Goal: Task Accomplishment & Management: Manage account settings

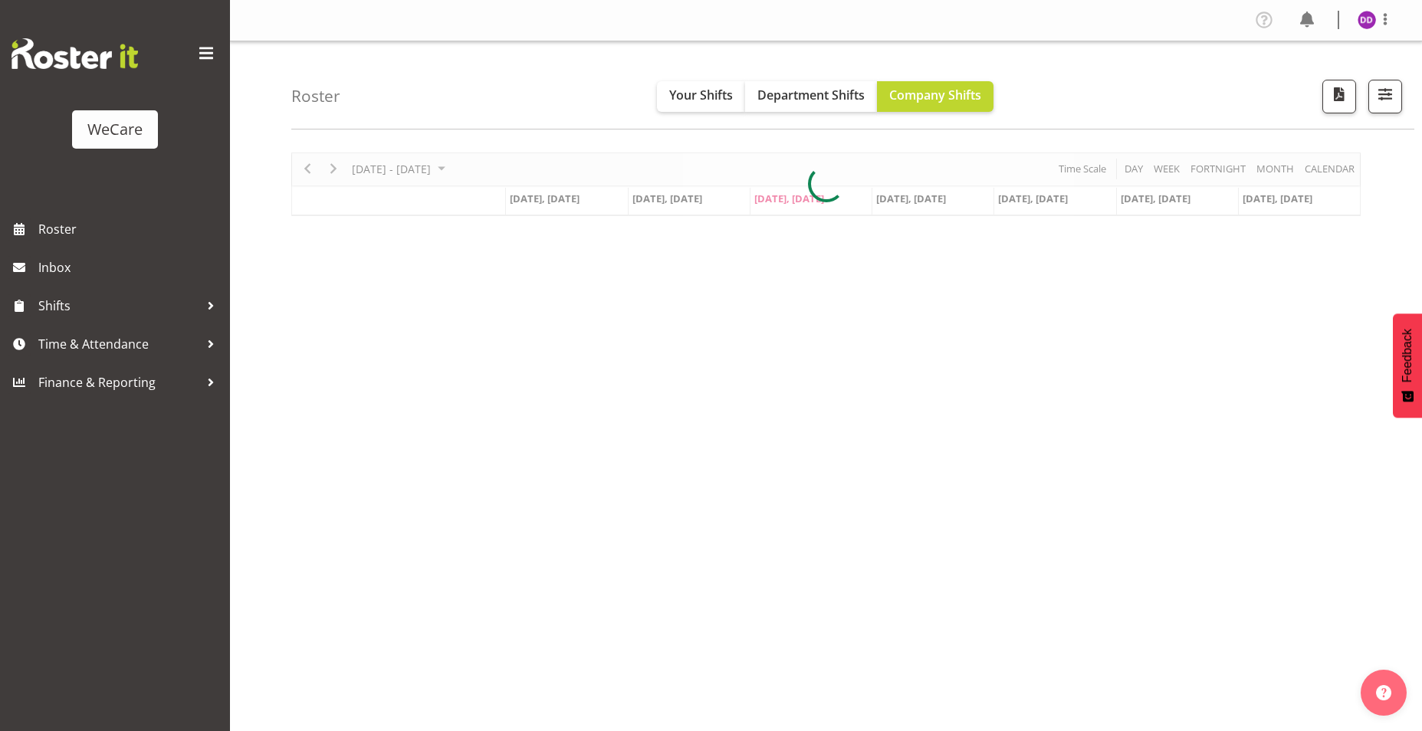
select select "location"
click at [1392, 88] on span "button" at bounding box center [1386, 94] width 20 height 20
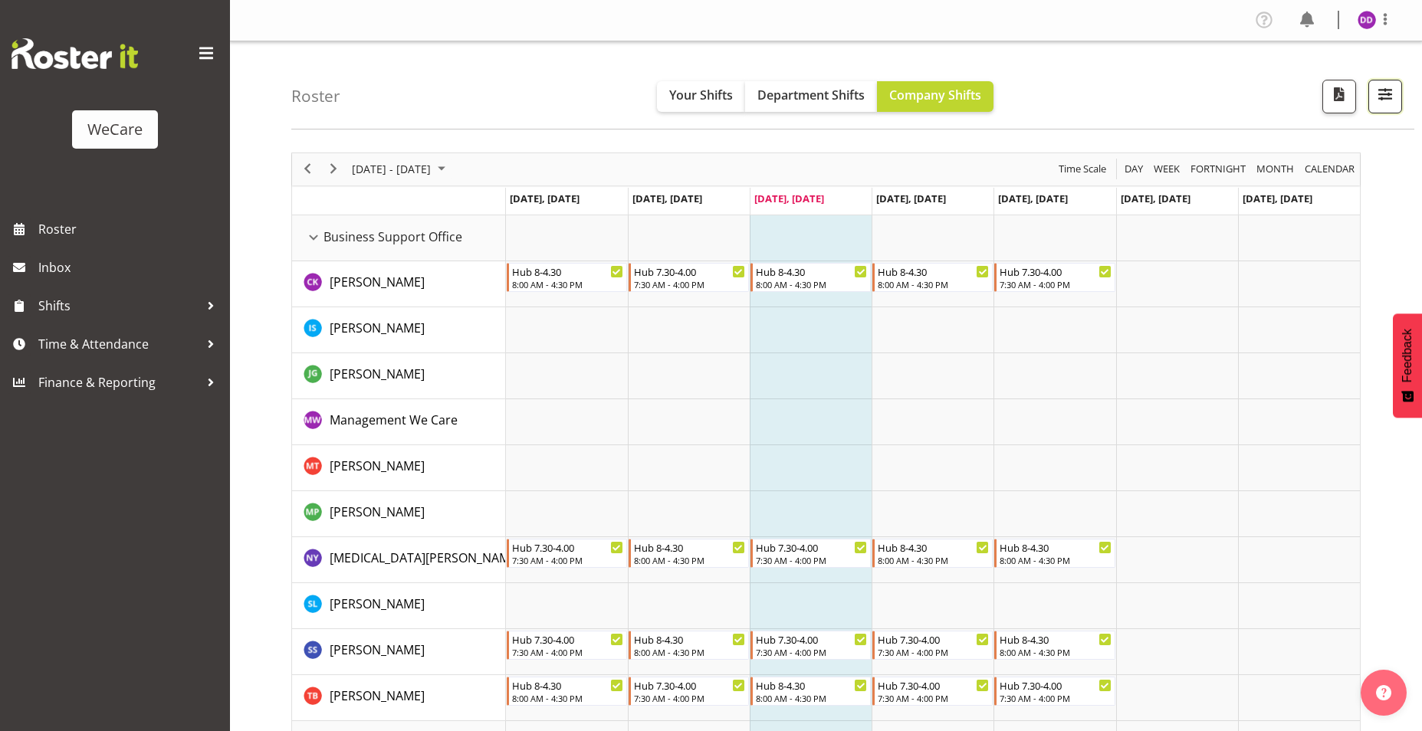
click at [1372, 86] on button "button" at bounding box center [1386, 97] width 34 height 34
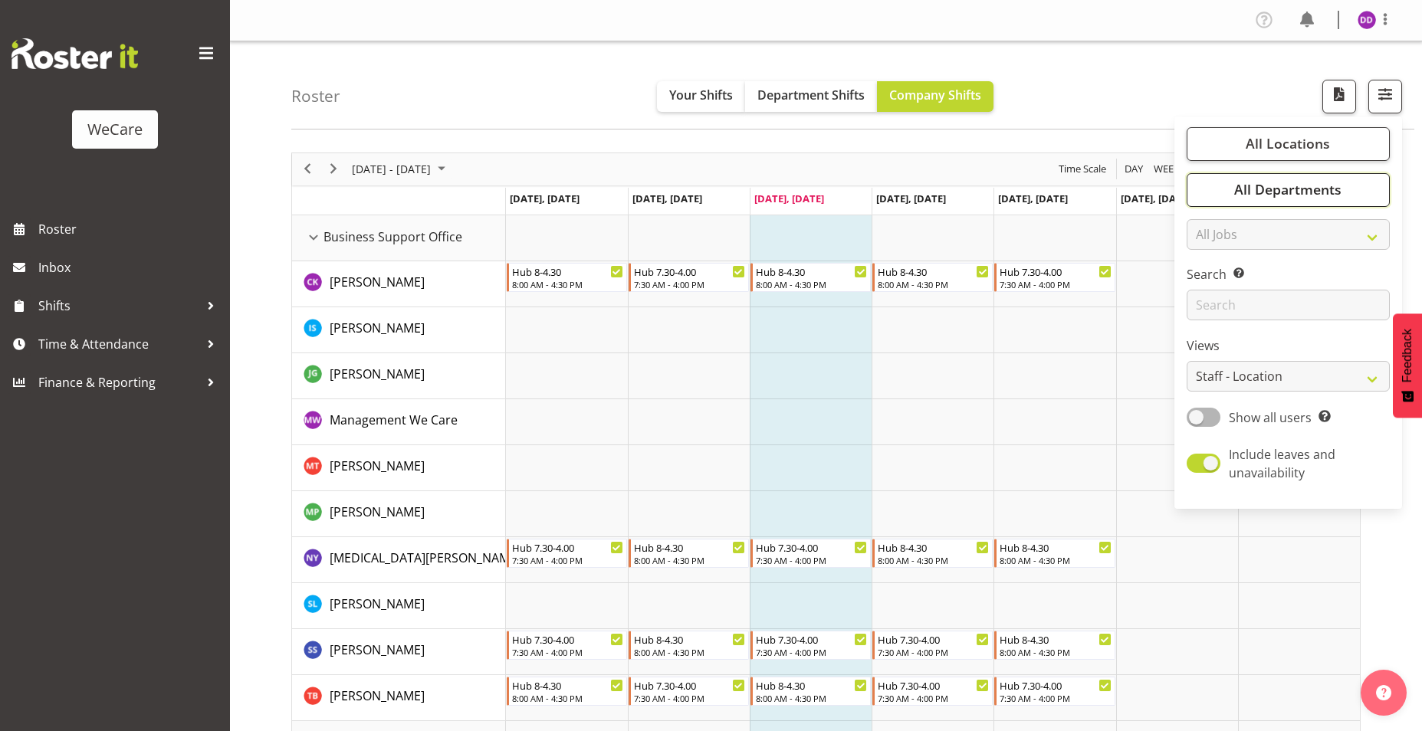
click at [1367, 187] on button "All Departments" at bounding box center [1288, 190] width 203 height 34
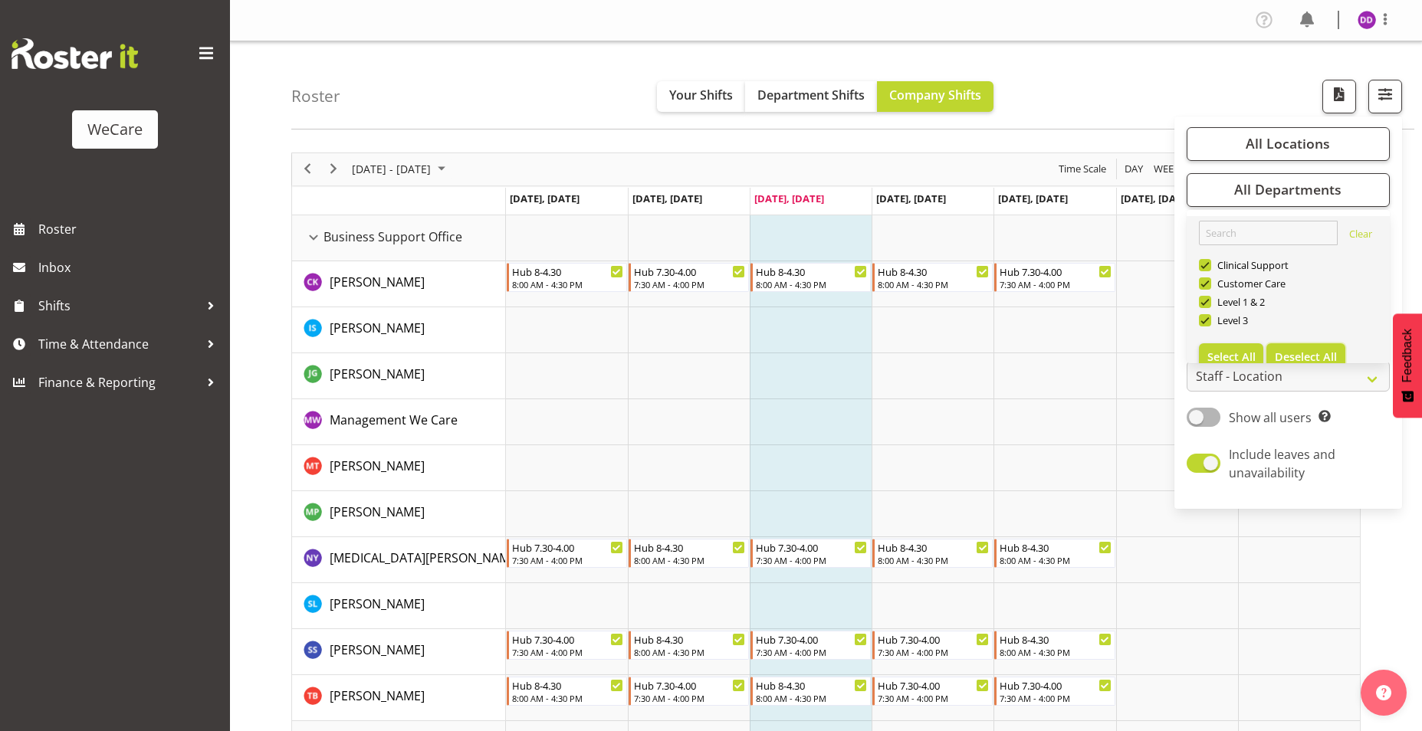
click at [1326, 354] on span "Deselect All" at bounding box center [1306, 357] width 62 height 15
checkbox input "false"
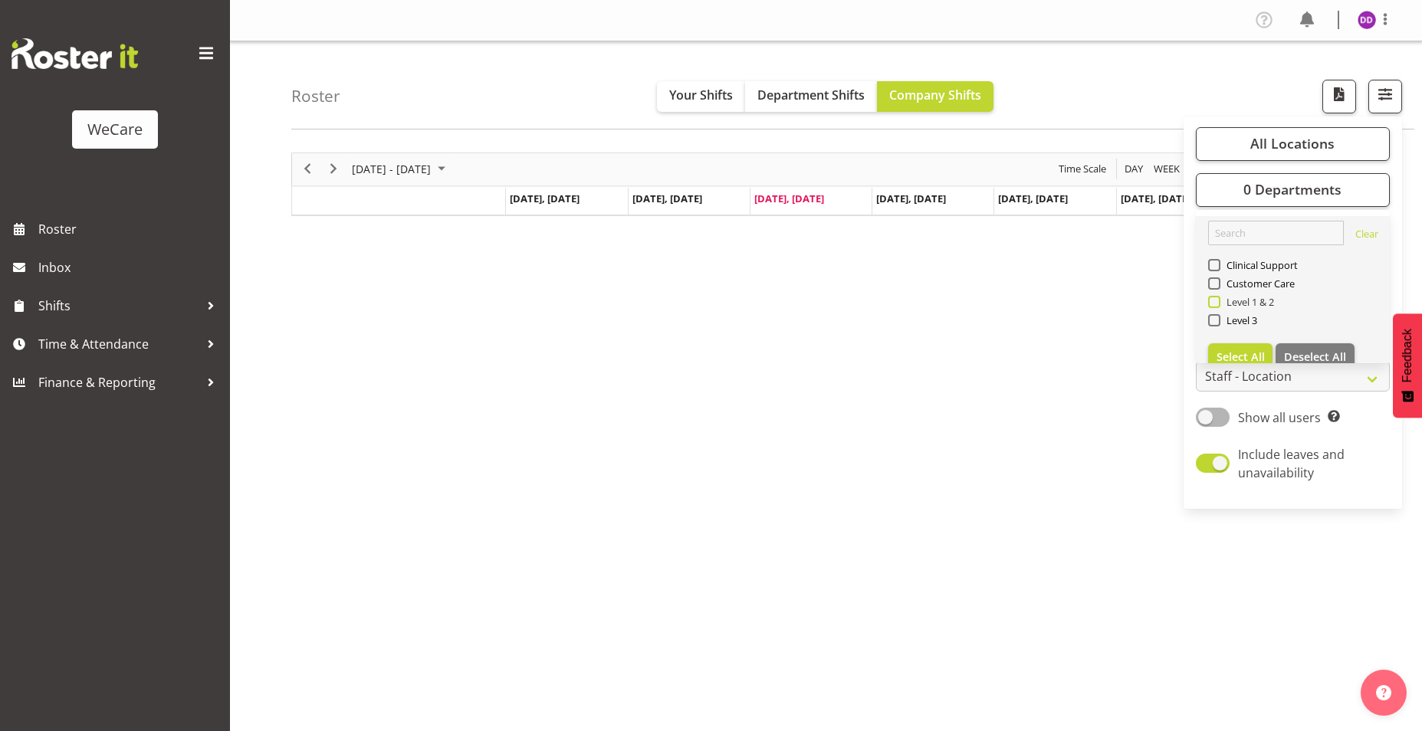
click at [1244, 304] on span "Level 1 & 2" at bounding box center [1248, 302] width 54 height 12
click at [1218, 304] on input "Level 1 & 2" at bounding box center [1213, 302] width 10 height 10
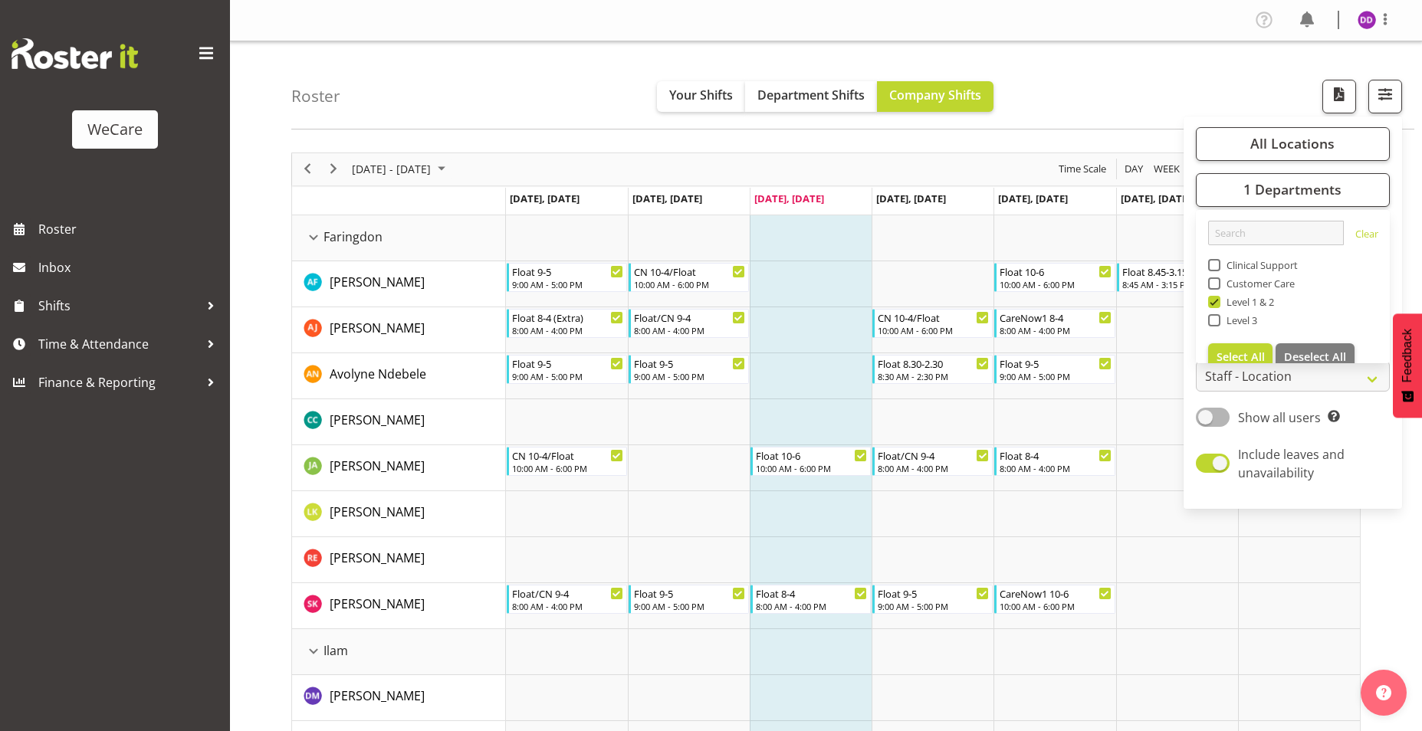
click at [1156, 54] on div "Roster Your Shifts Department Shifts Company Shifts All Locations Clear Busines…" at bounding box center [852, 85] width 1123 height 88
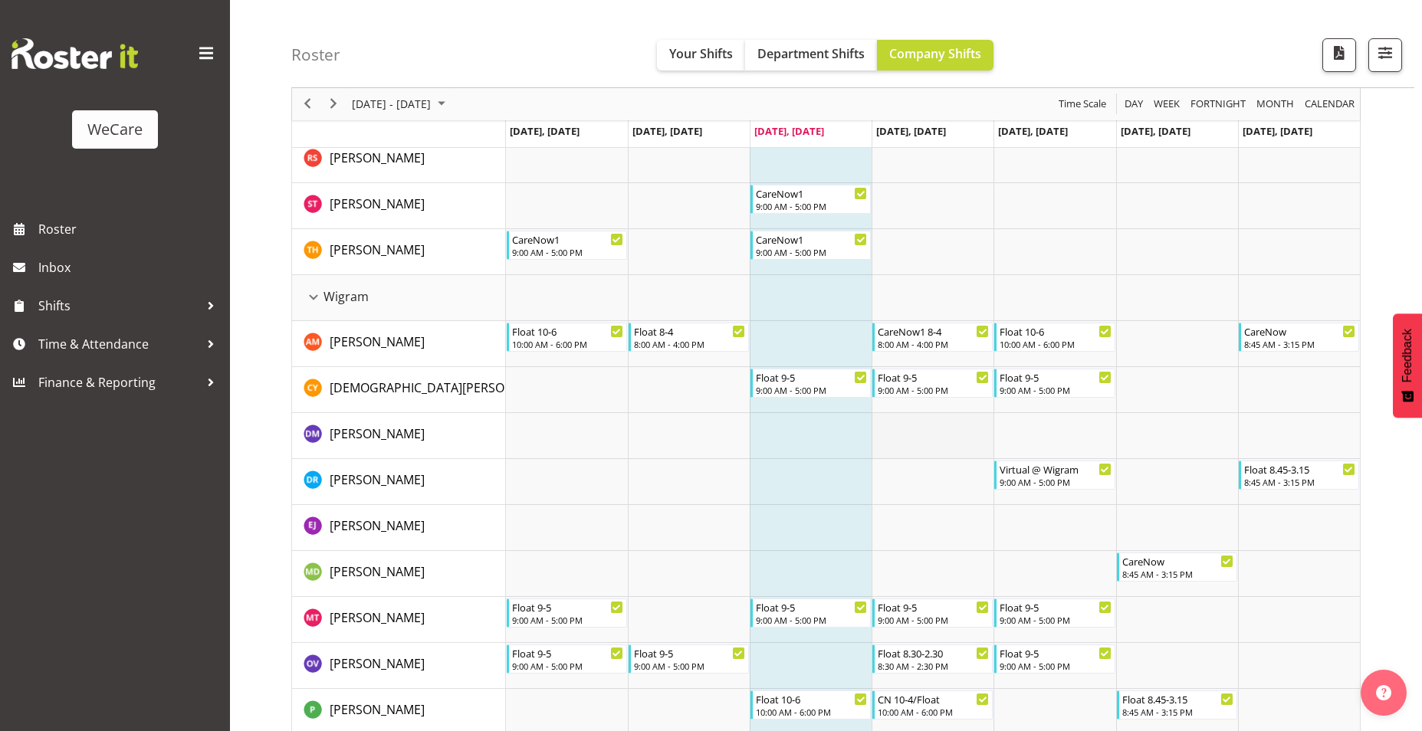
scroll to position [1214, 0]
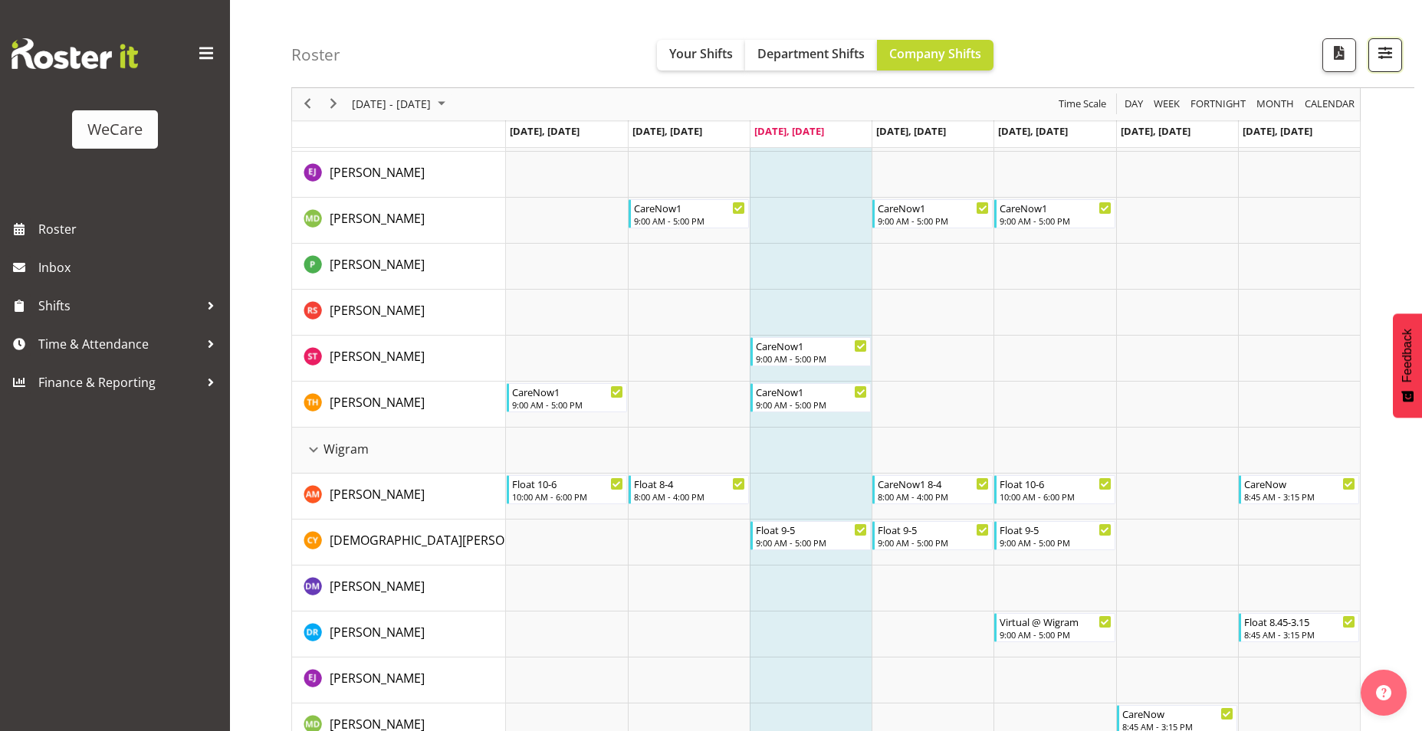
click at [1389, 51] on span "button" at bounding box center [1386, 53] width 20 height 20
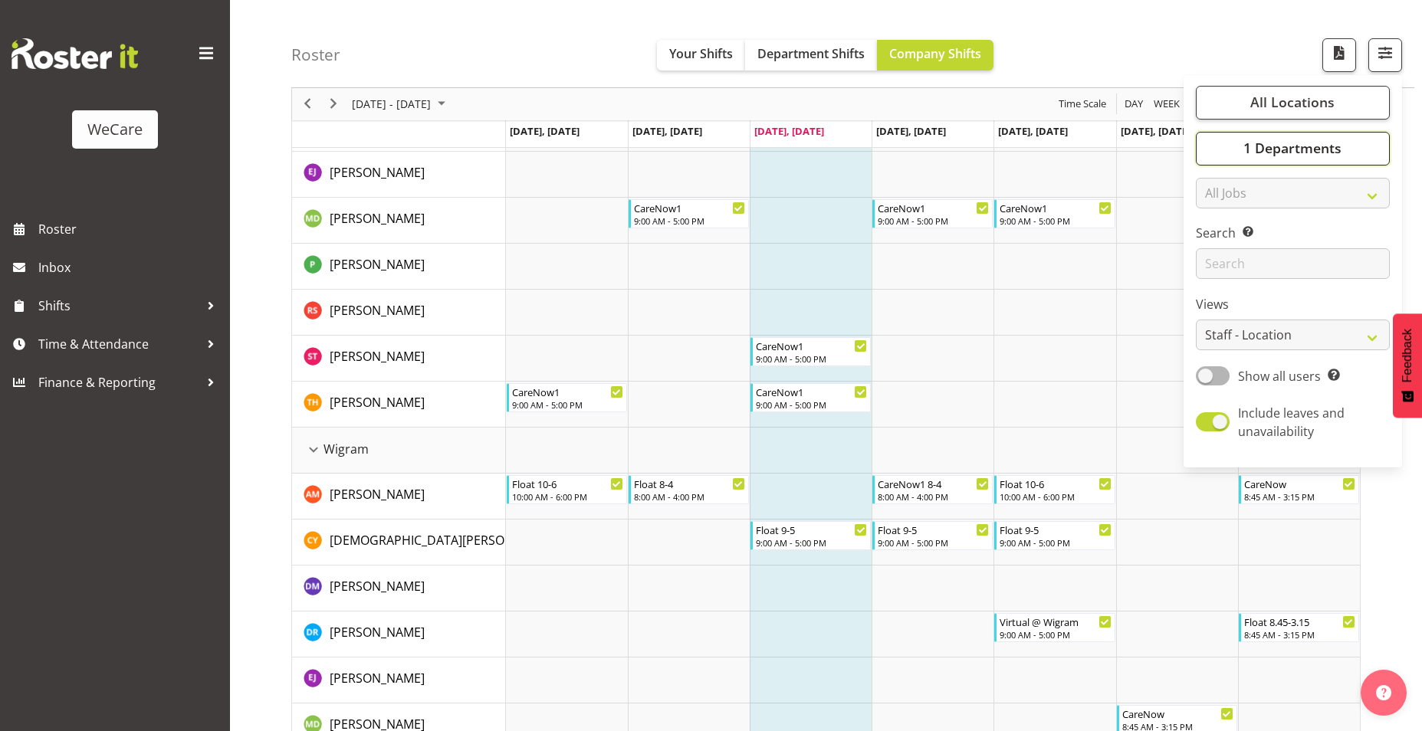
click at [1339, 152] on span "1 Departments" at bounding box center [1293, 149] width 98 height 18
click at [1305, 314] on span "Deselect All" at bounding box center [1315, 315] width 62 height 15
checkbox input "false"
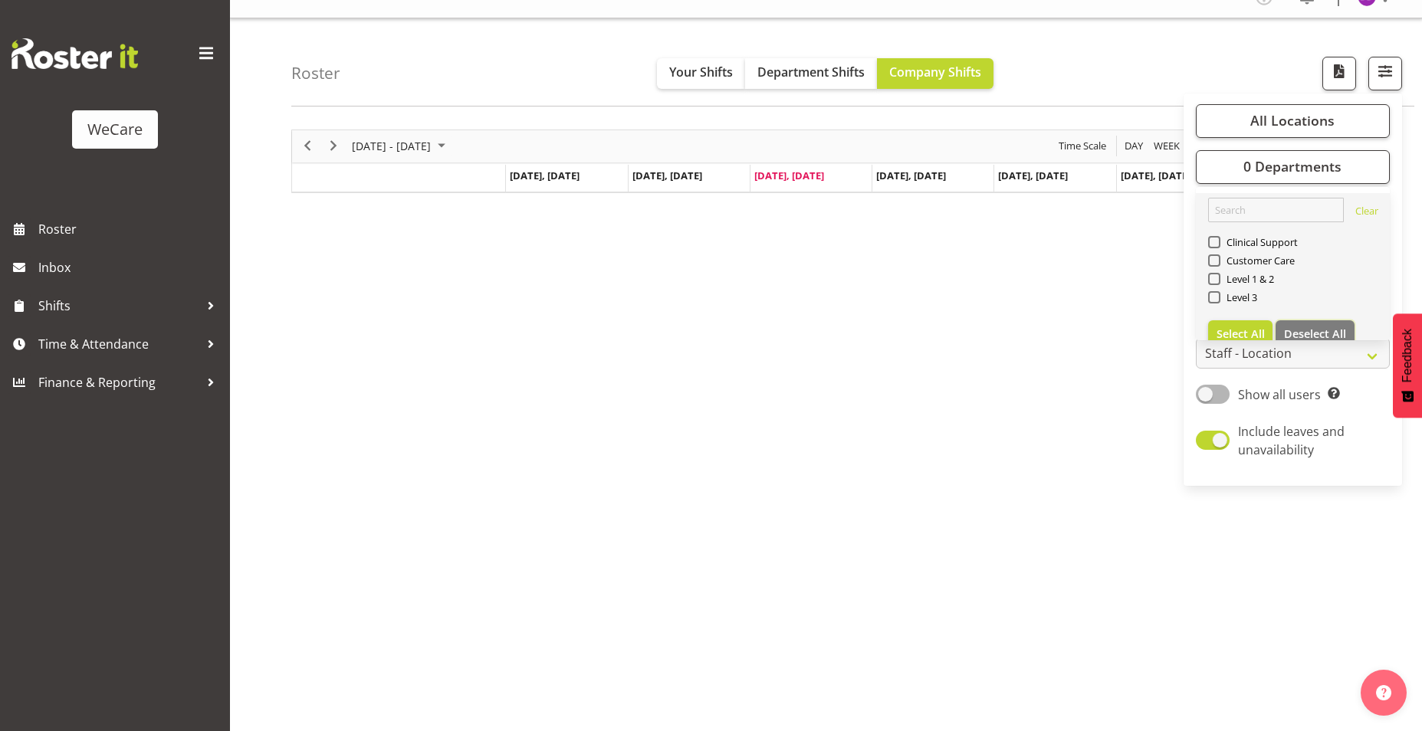
scroll to position [23, 0]
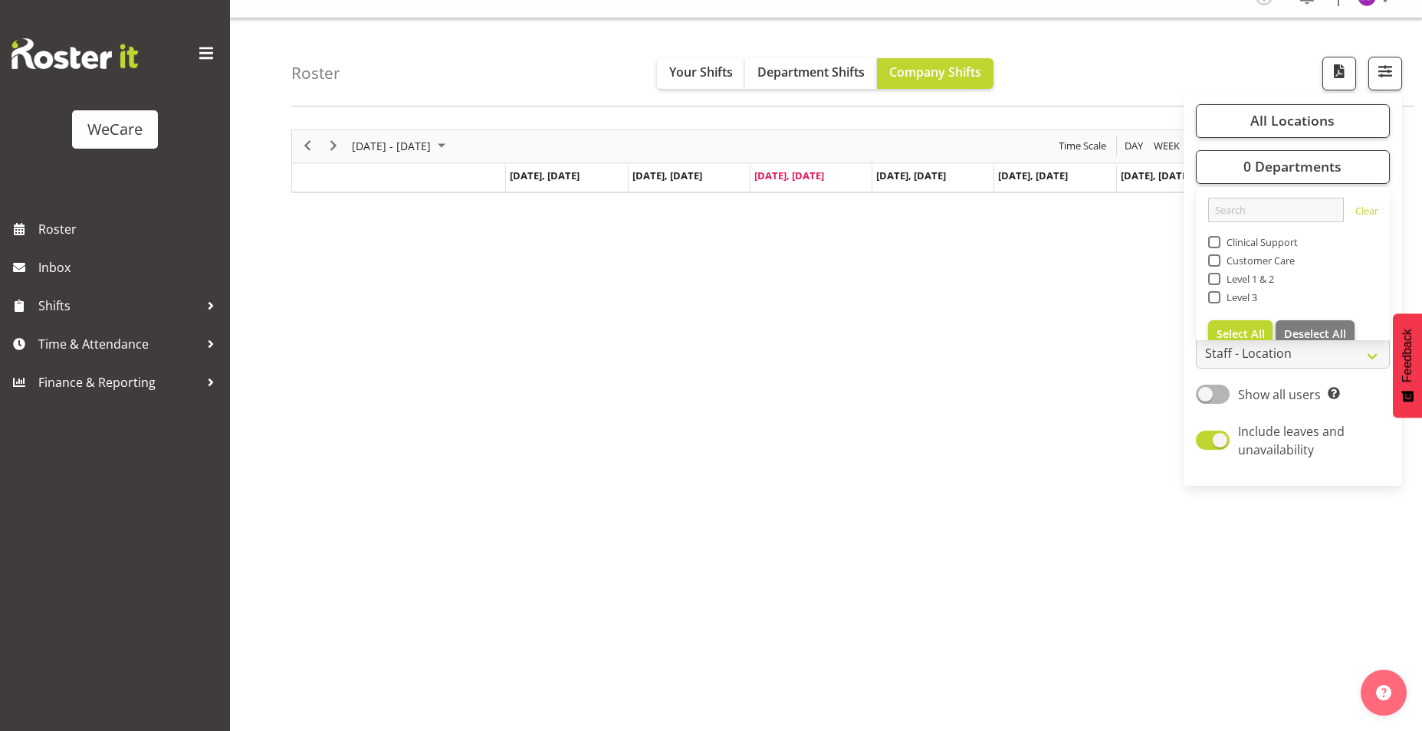
drag, startPoint x: 1238, startPoint y: 297, endPoint x: 1231, endPoint y: 306, distance: 10.9
click at [1238, 297] on span "Level 3" at bounding box center [1240, 297] width 38 height 12
click at [1218, 297] on input "Level 3" at bounding box center [1213, 297] width 10 height 10
checkbox input "true"
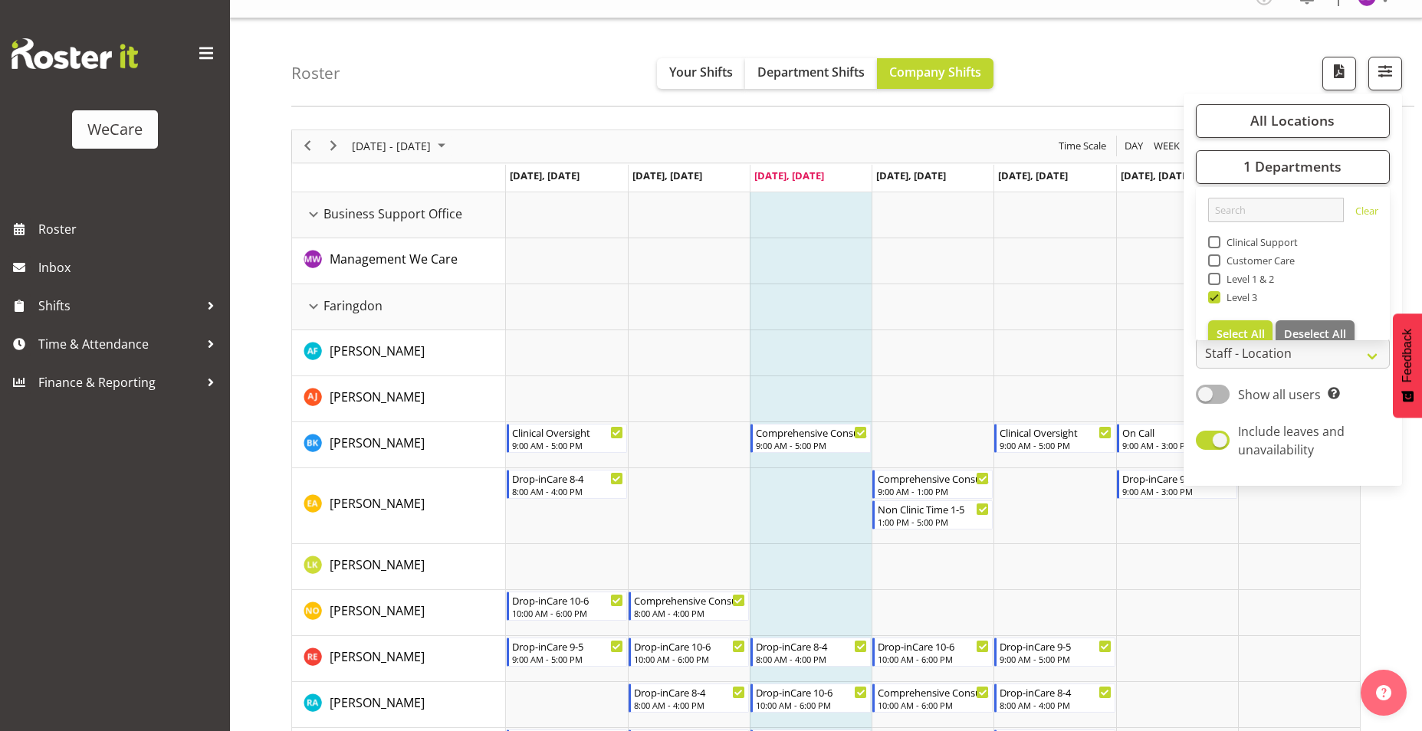
click at [1096, 71] on div "Roster Your Shifts Department Shifts Company Shifts All Locations Clear Busines…" at bounding box center [852, 62] width 1123 height 88
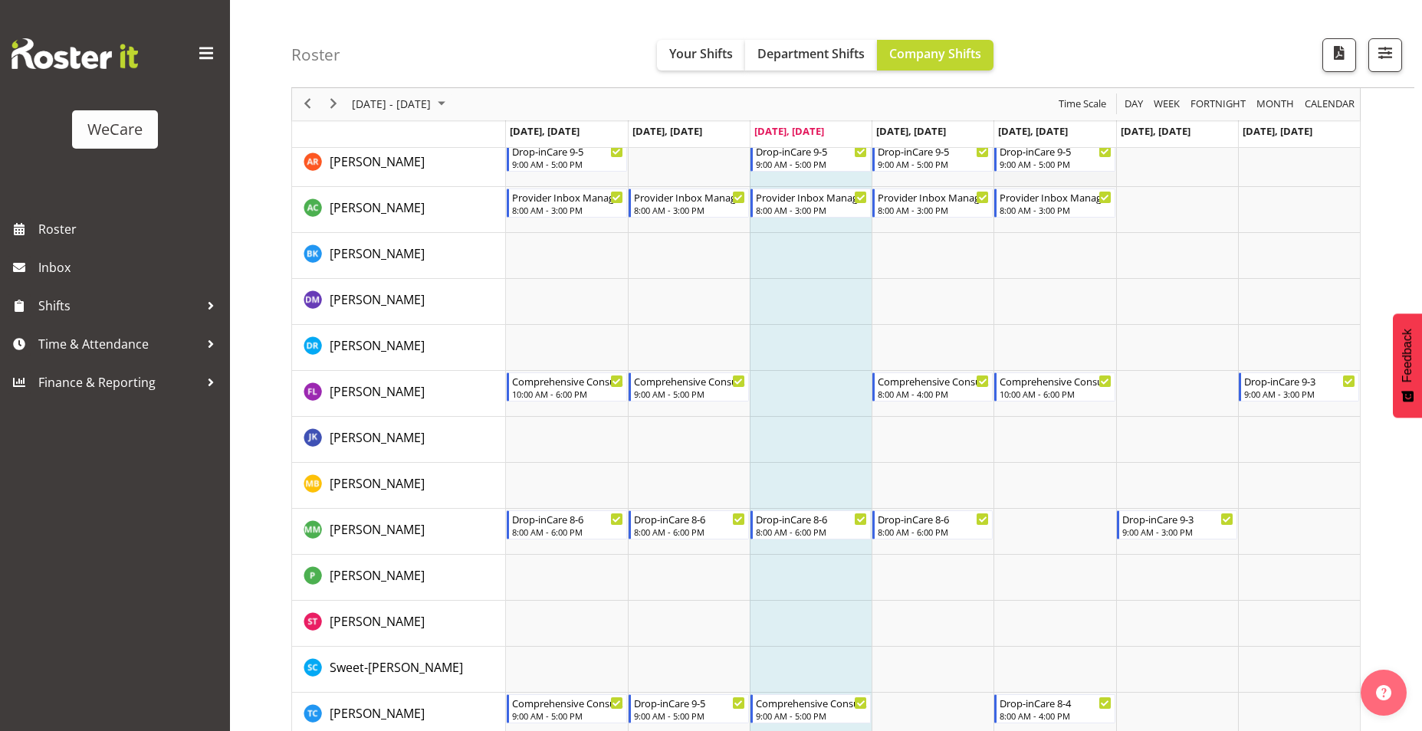
scroll to position [1780, 0]
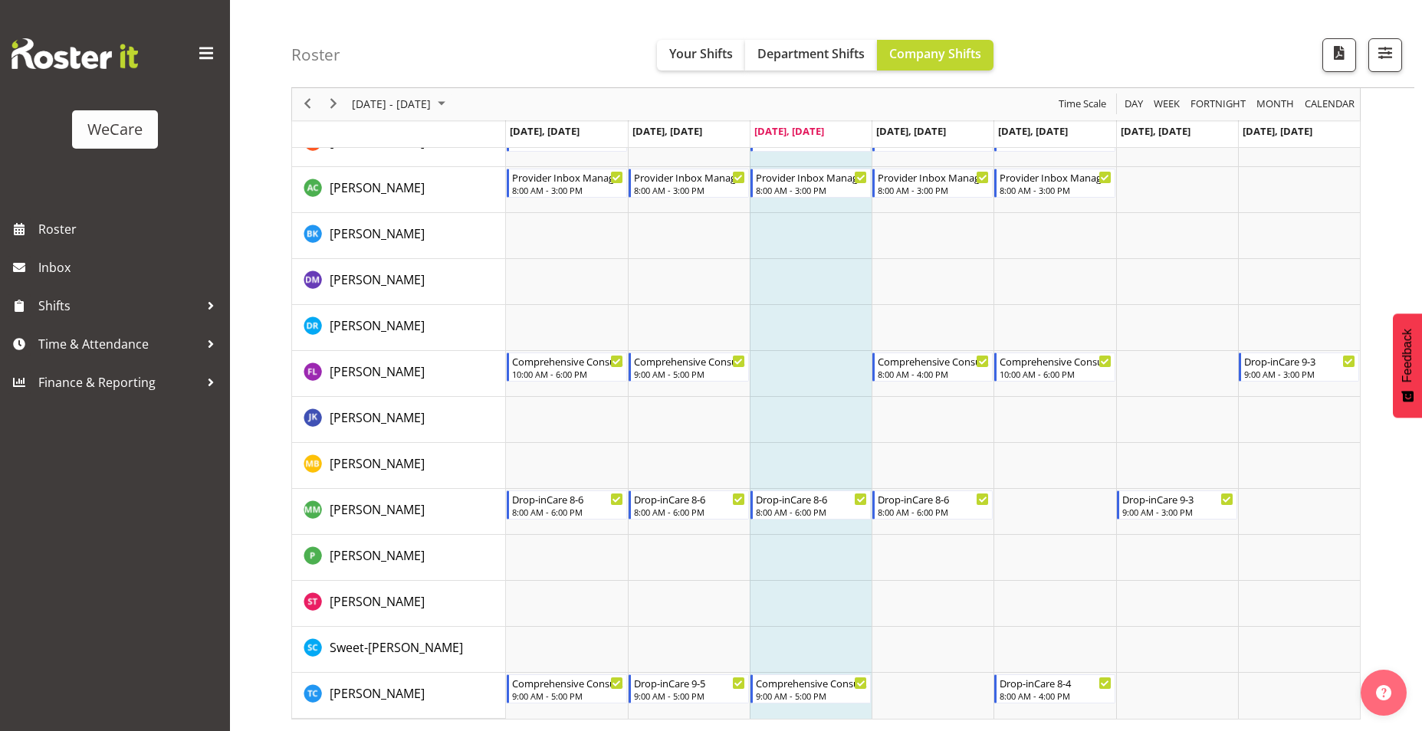
drag, startPoint x: 295, startPoint y: 96, endPoint x: 339, endPoint y: 12, distance: 95.0
click at [332, 98] on span "Next" at bounding box center [333, 104] width 18 height 19
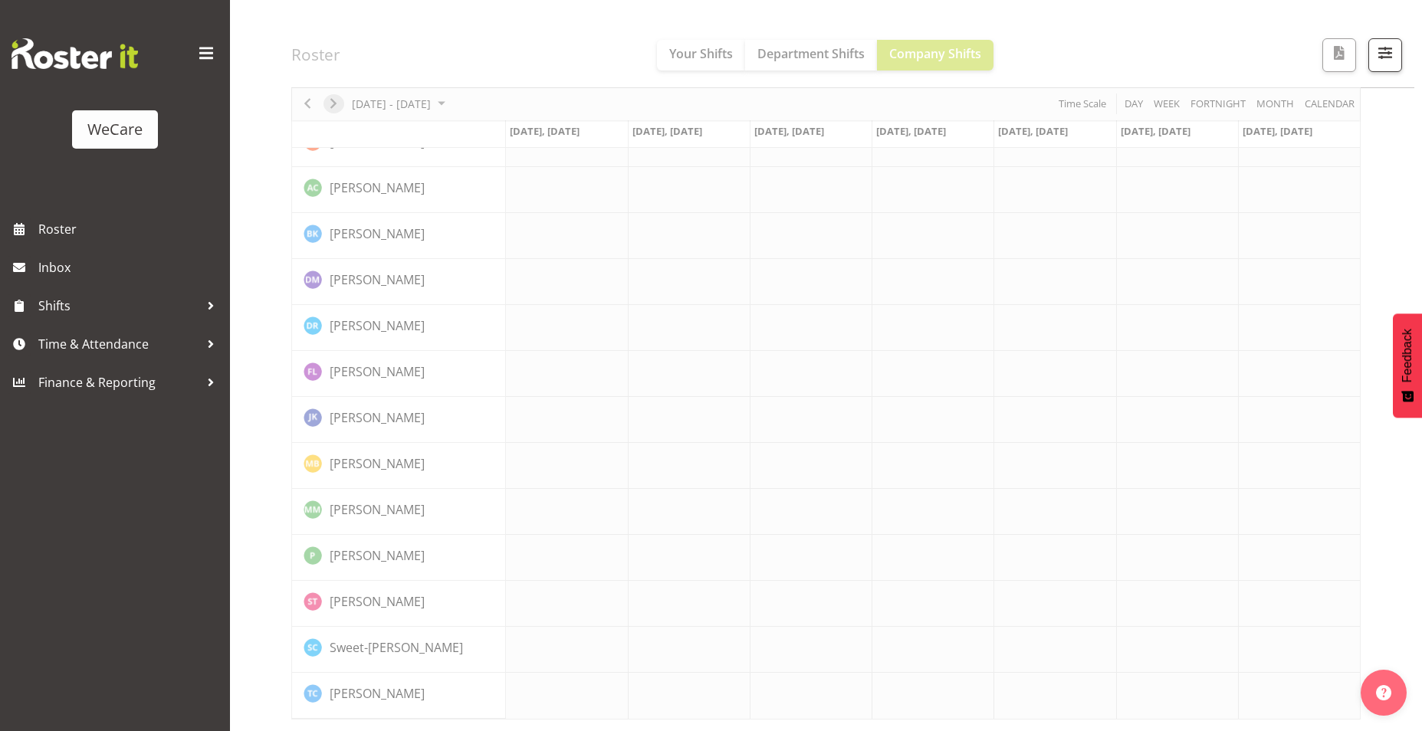
scroll to position [1750, 0]
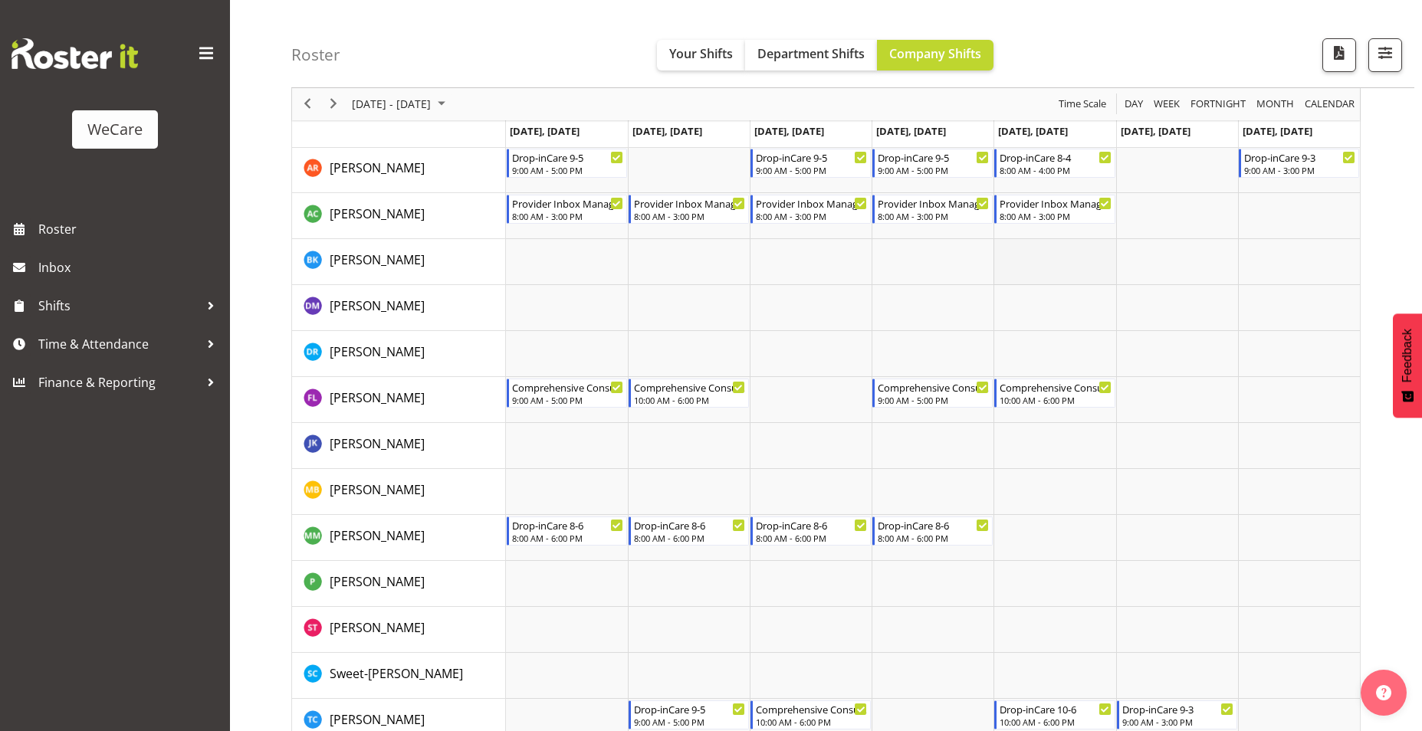
scroll to position [1750, 0]
